Goal: Task Accomplishment & Management: Use online tool/utility

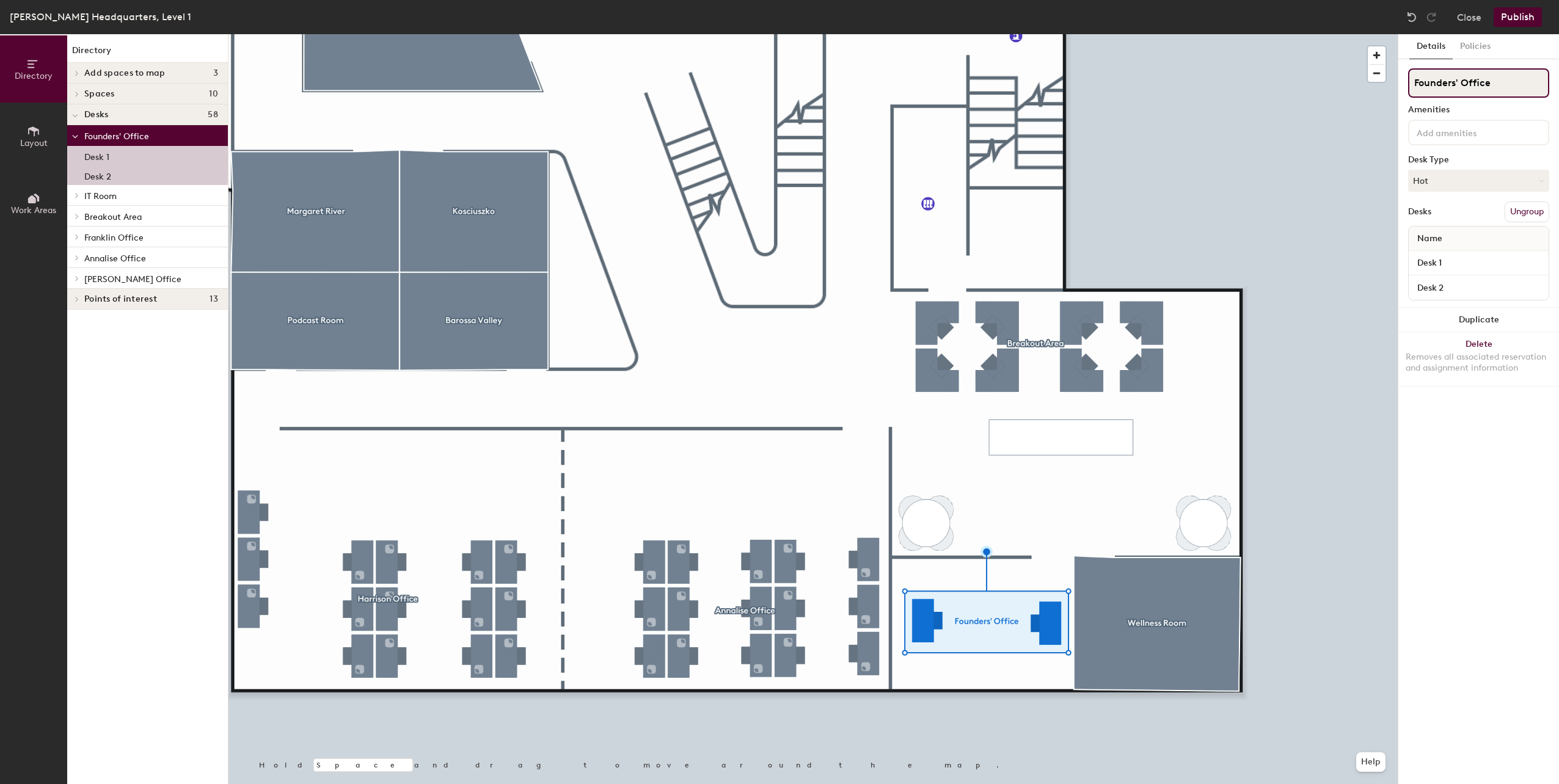
click at [1486, 79] on input "Founders' Office" at bounding box center [1478, 83] width 142 height 29
click at [1459, 84] on input "Kitchennette" at bounding box center [1478, 83] width 142 height 29
paste input "kitche"
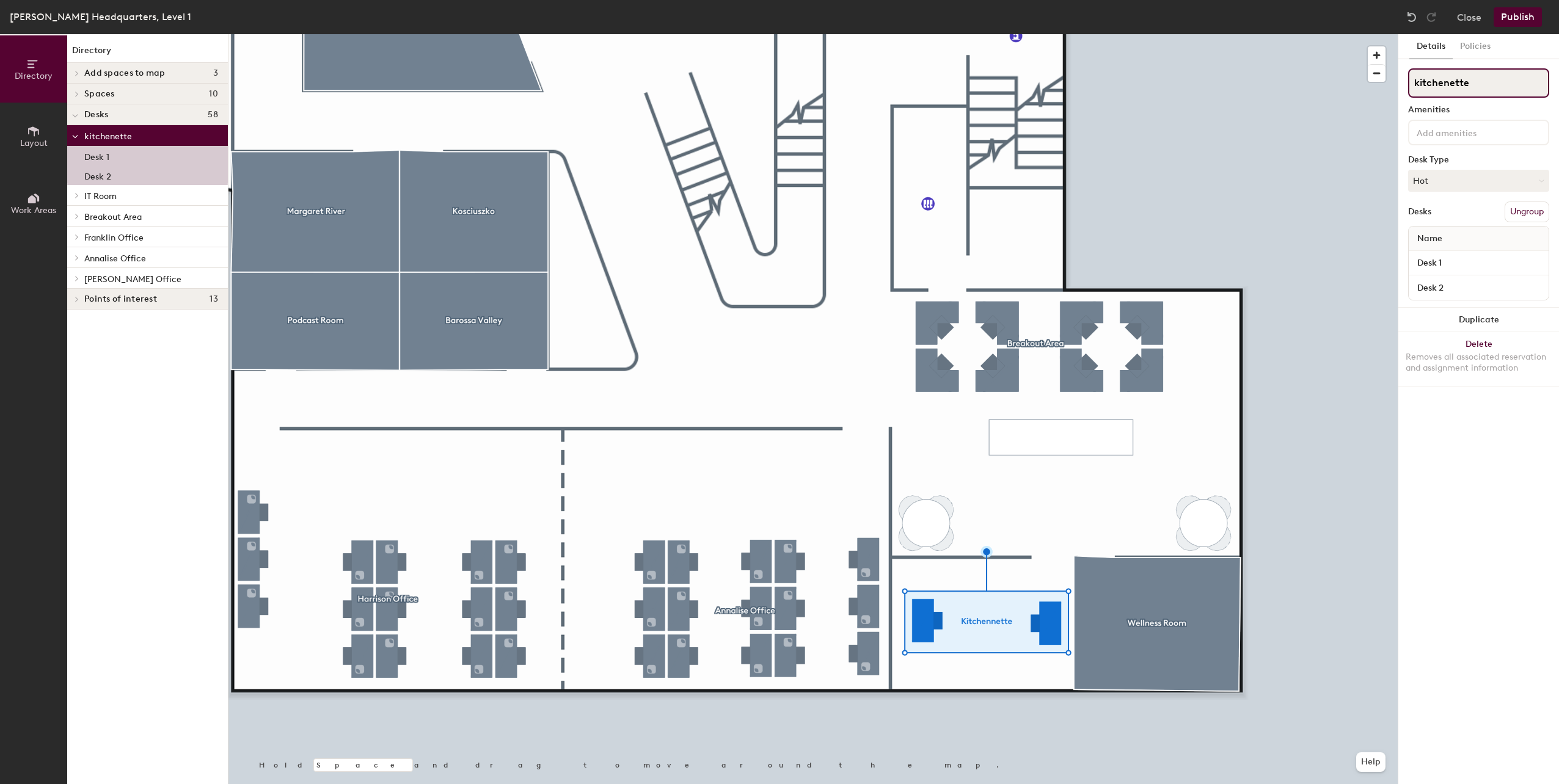
click at [1413, 83] on input "kitchenette" at bounding box center [1478, 83] width 142 height 29
type input "Kitchenette"
click at [1523, 470] on div "Details Policies Kitchenette Amenities Desk Type Hot Desks Ungroup Name Desk 1 …" at bounding box center [1478, 409] width 161 height 750
click at [1510, 14] on button "Publish" at bounding box center [1518, 17] width 49 height 19
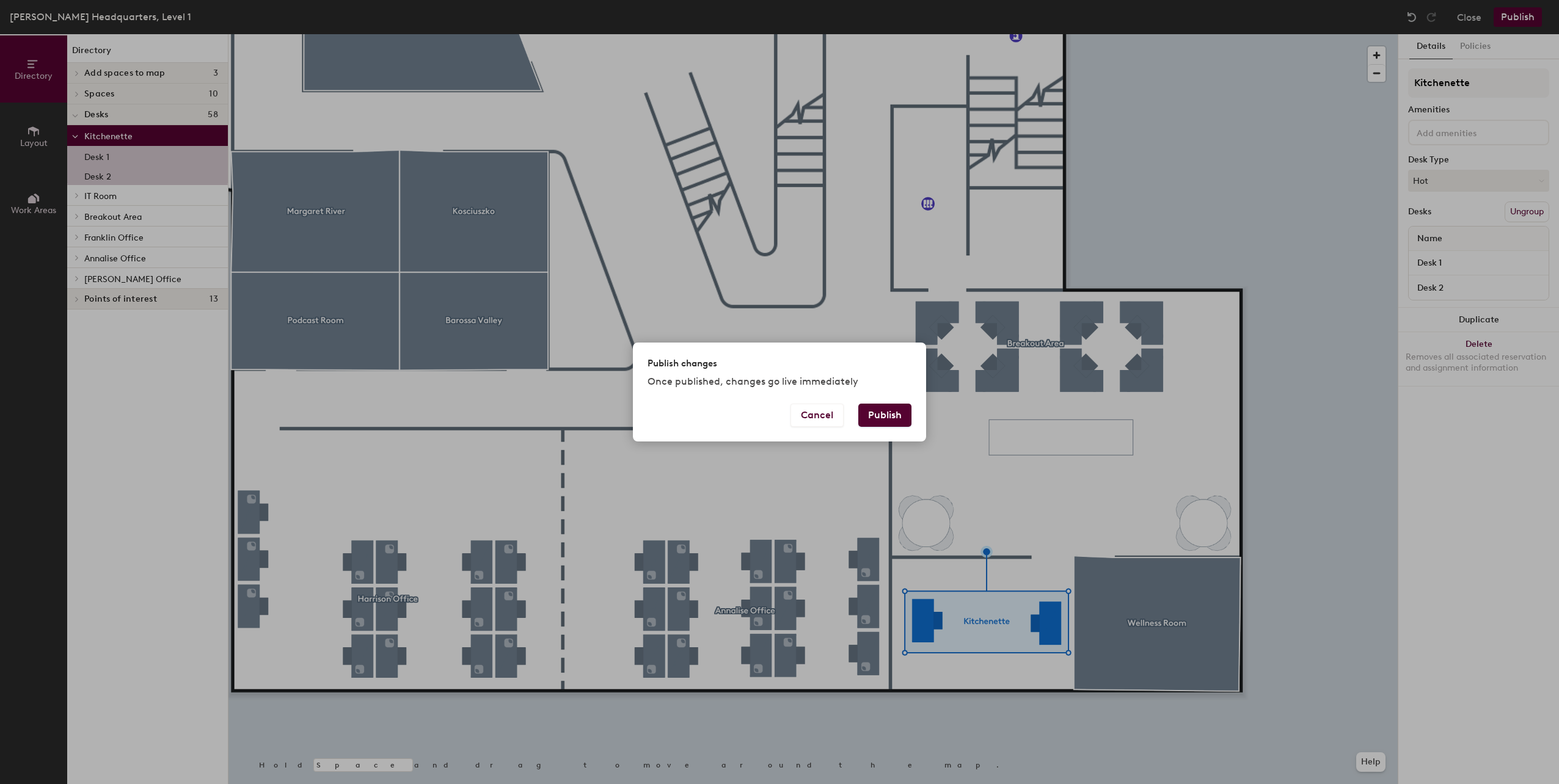
click at [898, 411] on button "Publish" at bounding box center [885, 415] width 53 height 23
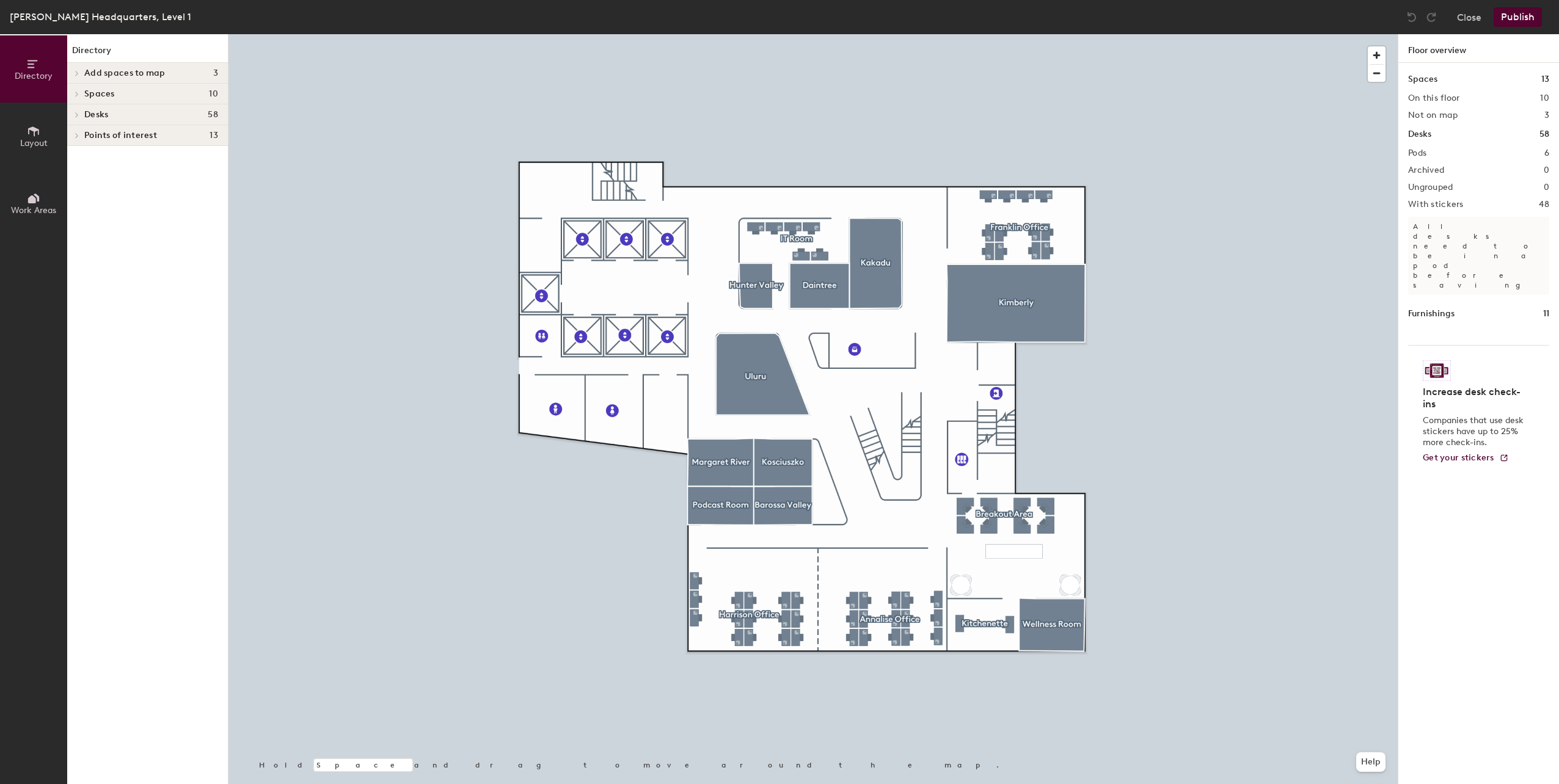
click at [113, 95] on span "Spaces" at bounding box center [99, 94] width 31 height 10
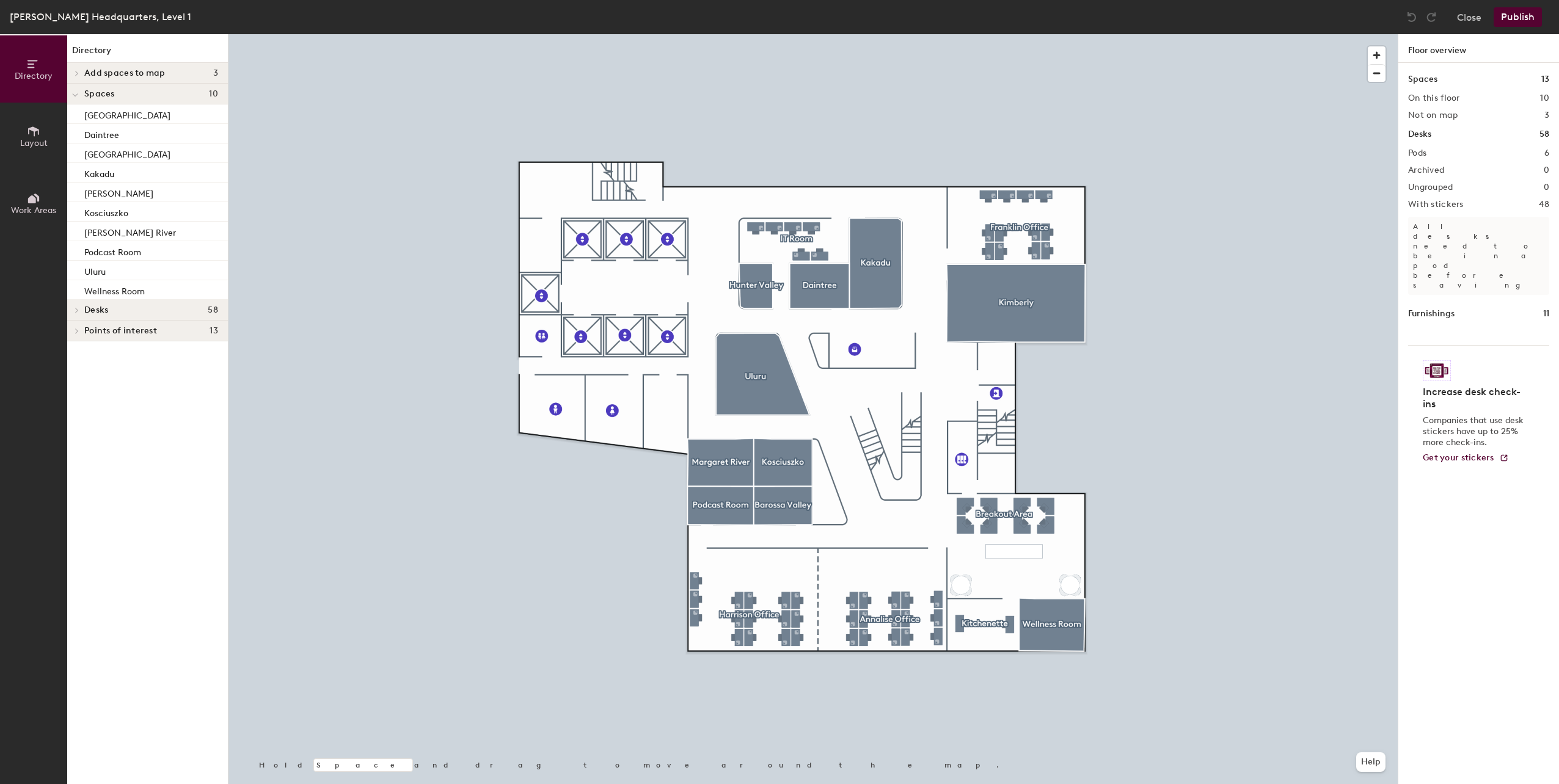
click at [114, 306] on h4 "Desks 58" at bounding box center [150, 310] width 133 height 10
click at [108, 335] on span "Kitchenette" at bounding box center [108, 331] width 49 height 11
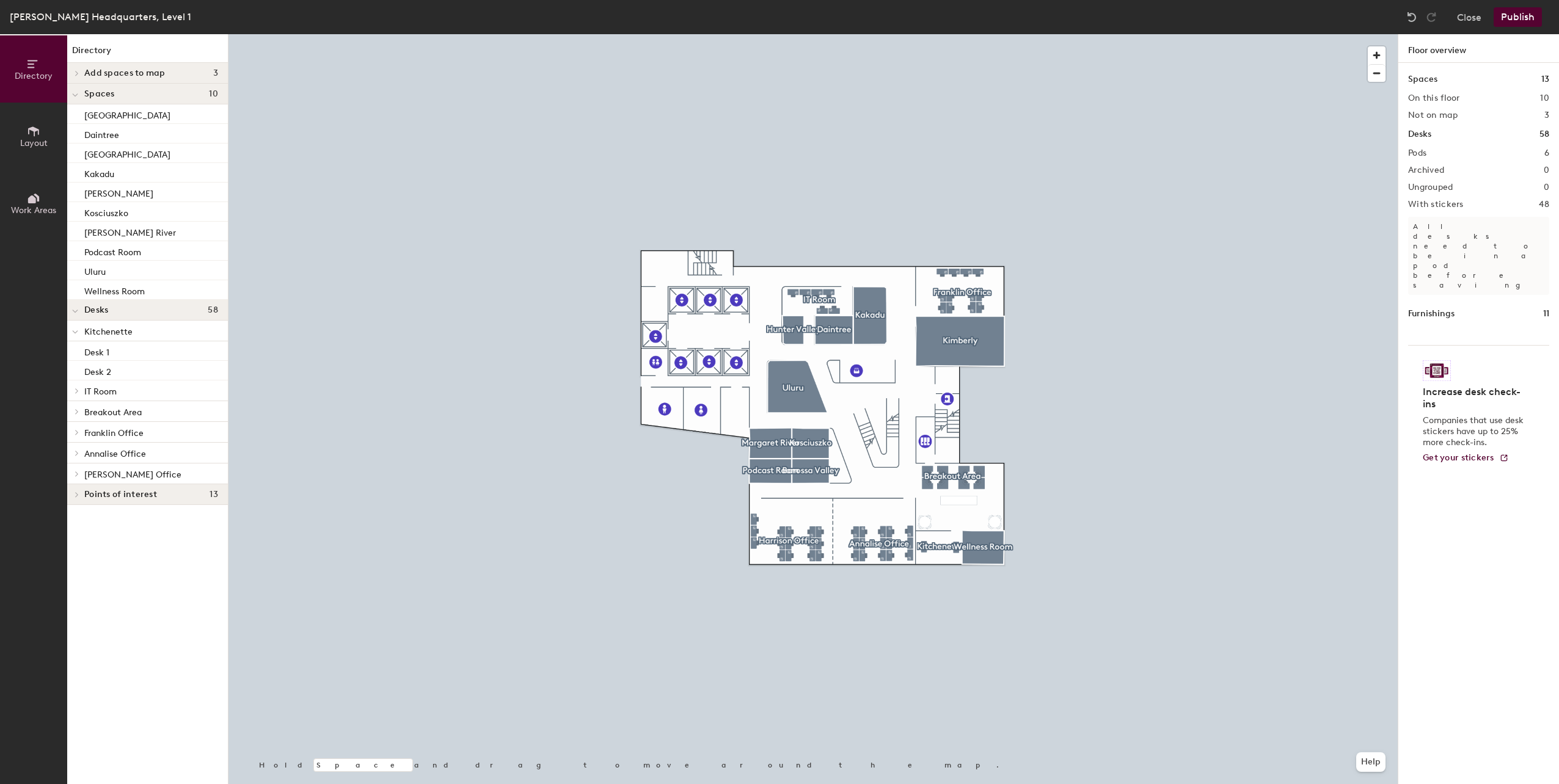
click at [121, 21] on div "[PERSON_NAME] Headquarters, Level 1" at bounding box center [100, 16] width 181 height 15
click at [1478, 17] on button "Close" at bounding box center [1469, 17] width 24 height 19
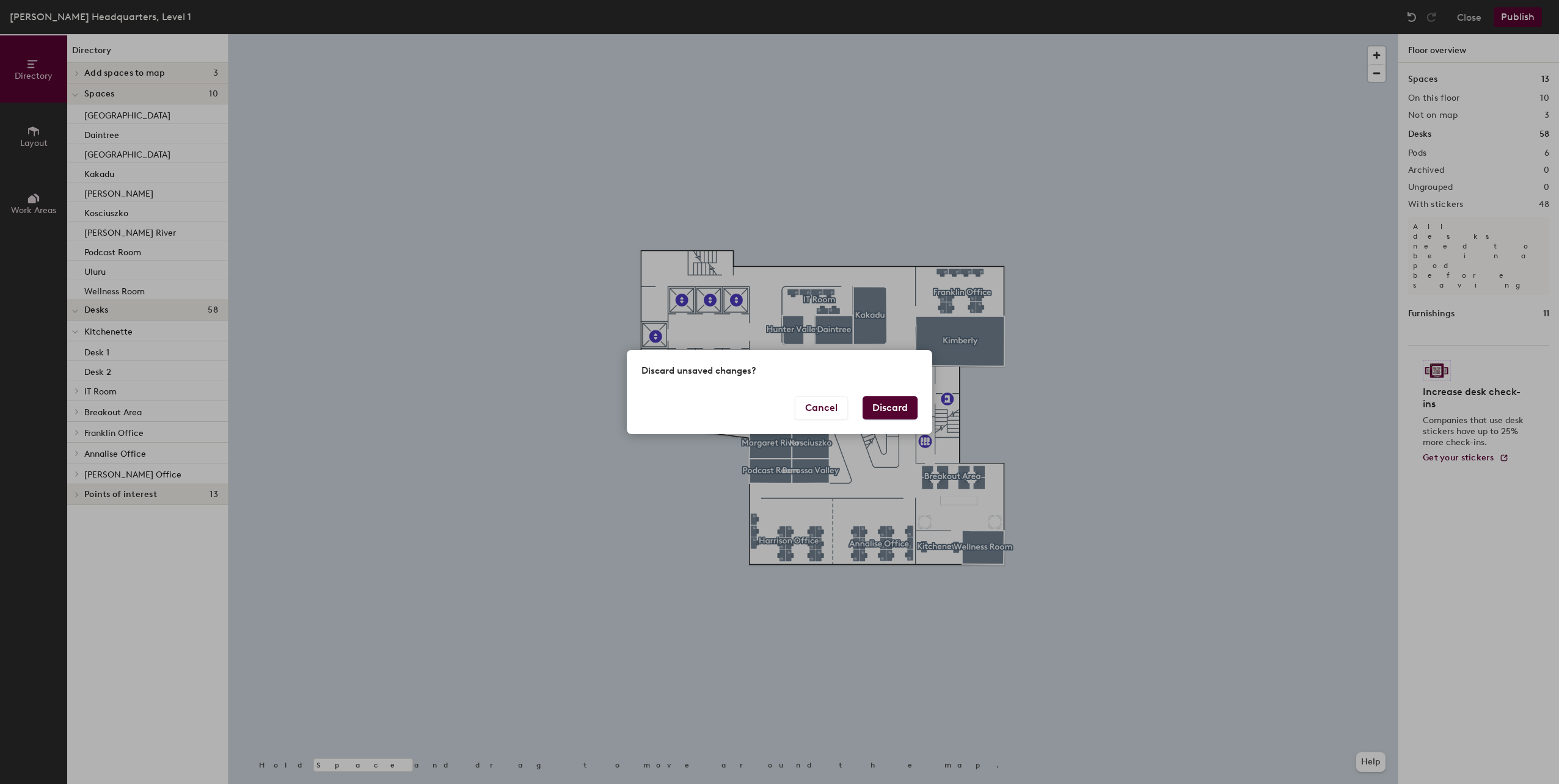
click at [903, 411] on button "Discard" at bounding box center [890, 407] width 55 height 23
